Goal: Check status: Check status

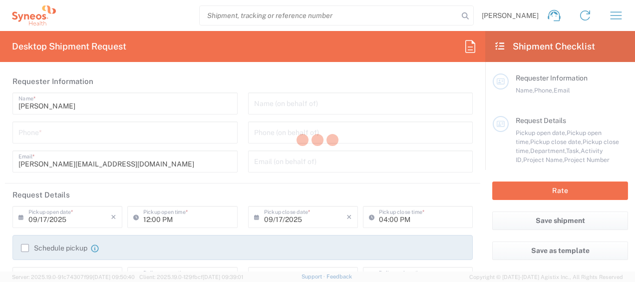
type input "Department"
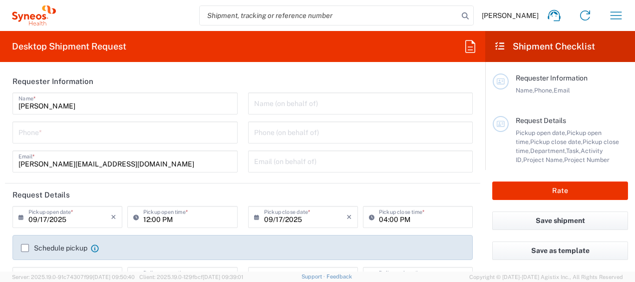
type input "[GEOGRAPHIC_DATA]"
type input "Syneos Health Germany GMBH"
click at [619, 10] on icon "button" at bounding box center [616, 15] width 16 height 16
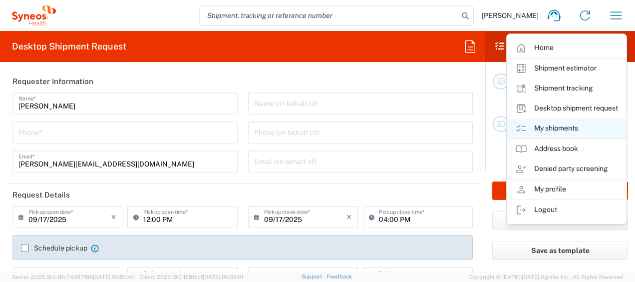
click at [563, 128] on link "My shipments" at bounding box center [566, 128] width 119 height 20
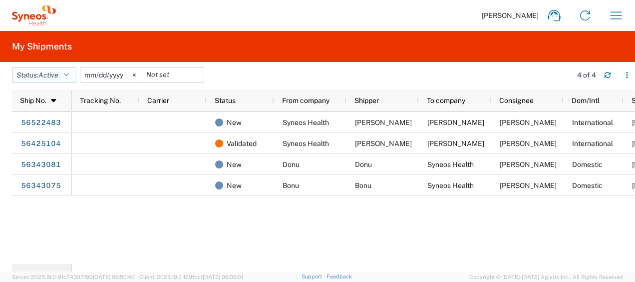
click at [67, 71] on icon "button" at bounding box center [66, 74] width 5 height 7
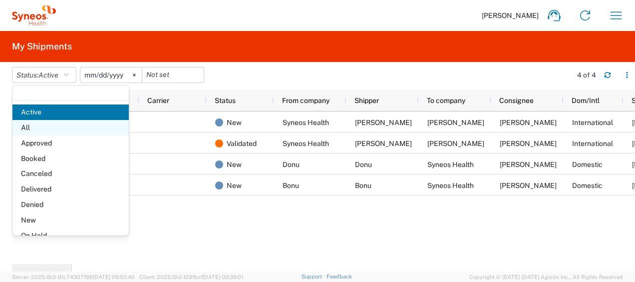
click at [30, 126] on span "All" at bounding box center [70, 127] width 116 height 15
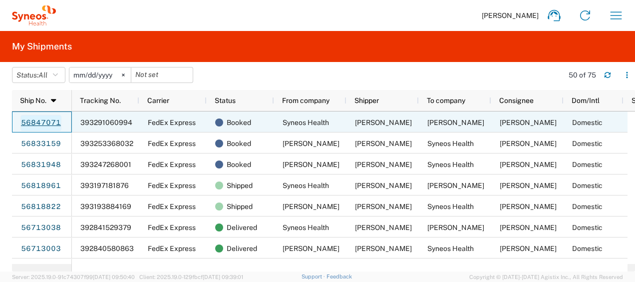
click at [45, 122] on link "56847071" at bounding box center [40, 123] width 41 height 16
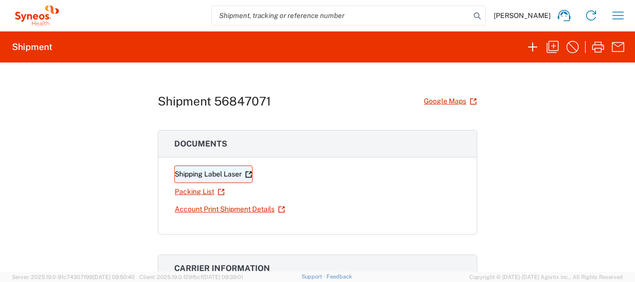
click at [215, 170] on link "Shipping Label Laser" at bounding box center [213, 173] width 78 height 17
